Goal: Complete application form

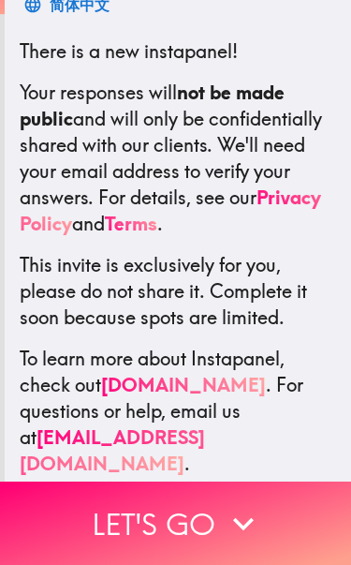
scroll to position [323, 0]
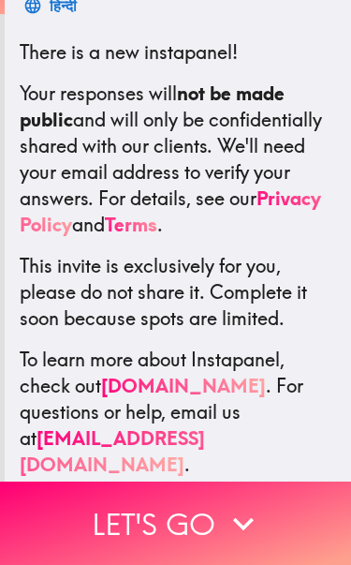
click at [179, 512] on button "Let's go" at bounding box center [175, 523] width 351 height 83
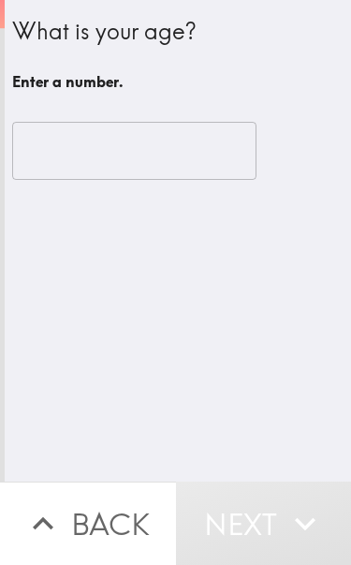
click at [17, 161] on input "number" at bounding box center [134, 151] width 245 height 58
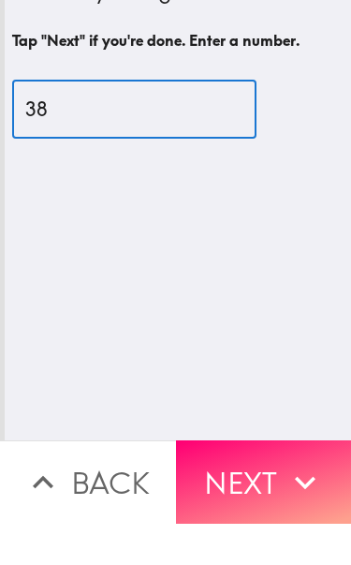
type input "38"
click at [244, 482] on button "Next" at bounding box center [264, 523] width 176 height 83
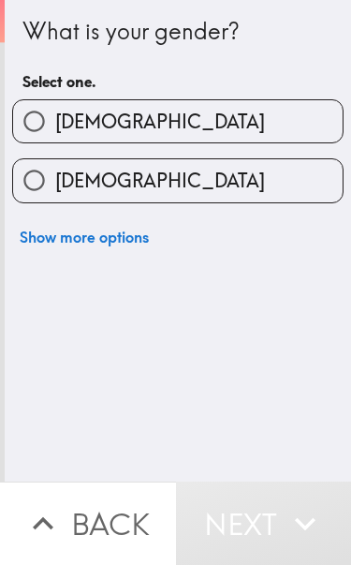
click at [51, 194] on input "[DEMOGRAPHIC_DATA]" at bounding box center [34, 180] width 42 height 42
radio input "true"
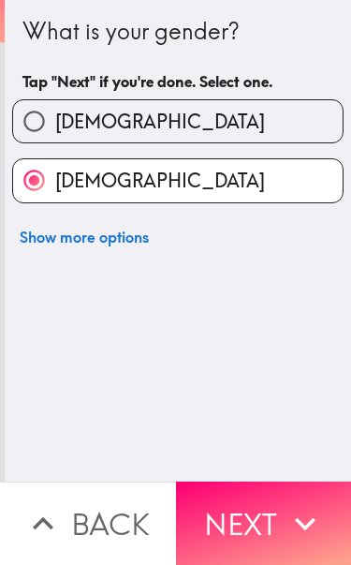
click at [226, 518] on button "Next" at bounding box center [264, 523] width 176 height 83
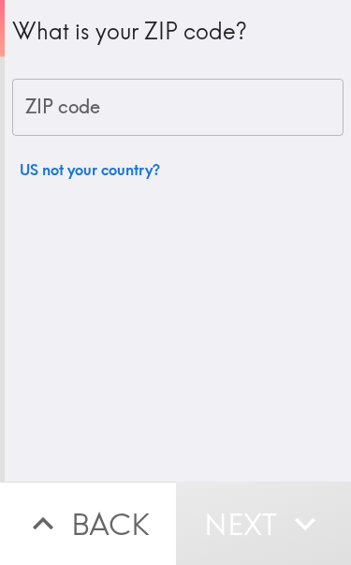
click at [86, 115] on div "ZIP code ZIP code" at bounding box center [178, 108] width 332 height 58
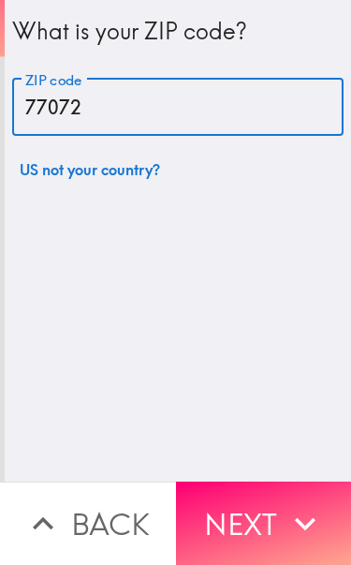
type input "77072"
click at [230, 484] on button "Next" at bounding box center [264, 523] width 176 height 83
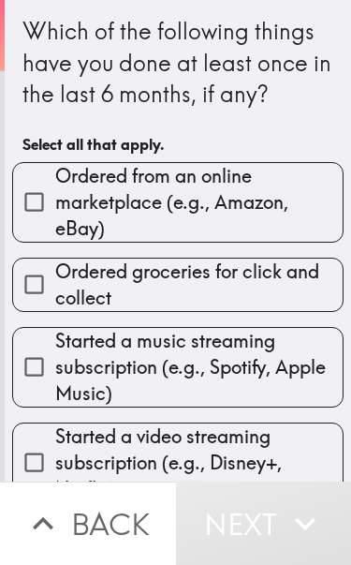
click at [37, 212] on input "Ordered from an online marketplace (e.g., Amazon, eBay)" at bounding box center [34, 202] width 42 height 42
checkbox input "true"
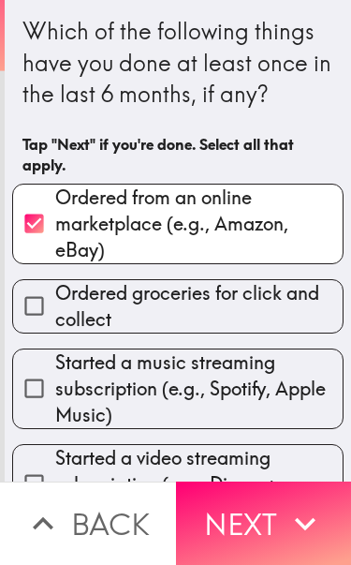
click at [238, 503] on button "Next" at bounding box center [264, 523] width 176 height 83
